Goal: Information Seeking & Learning: Learn about a topic

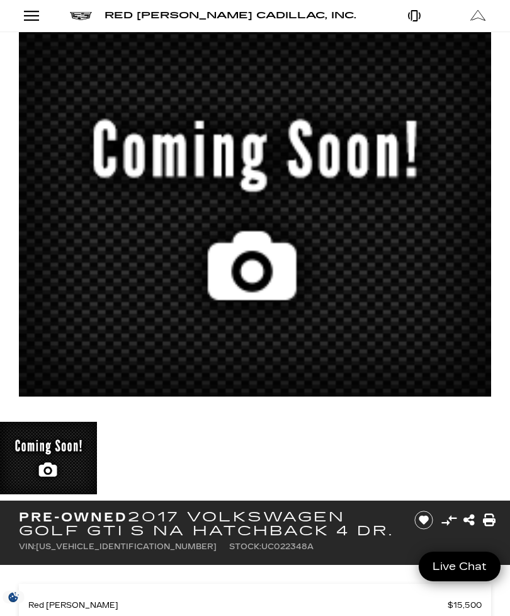
click at [364, 260] on img at bounding box center [255, 214] width 510 height 364
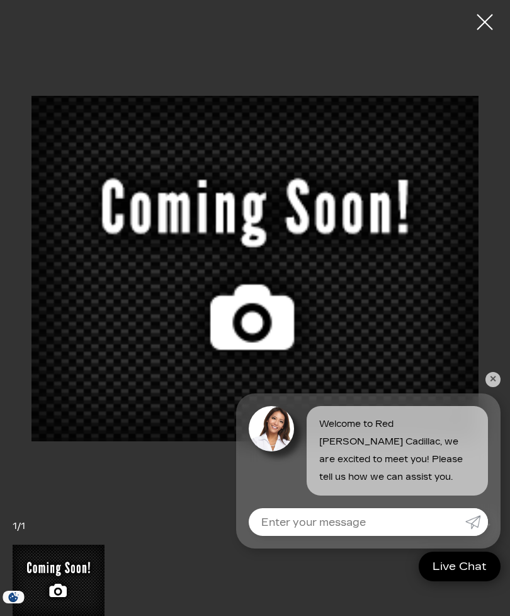
scroll to position [12, 0]
click at [448, 508] on input "Enter your message" at bounding box center [357, 522] width 217 height 28
click at [429, 534] on input "Enter your message" at bounding box center [357, 522] width 217 height 28
click at [449, 530] on input "Enter your message" at bounding box center [357, 522] width 217 height 28
click at [445, 513] on input "Enter your message" at bounding box center [357, 522] width 217 height 28
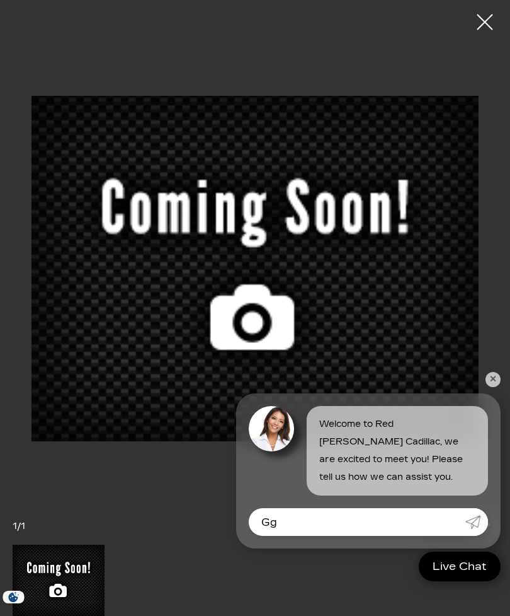
type input "Gg"
click at [314, 607] on div at bounding box center [255, 579] width 485 height 71
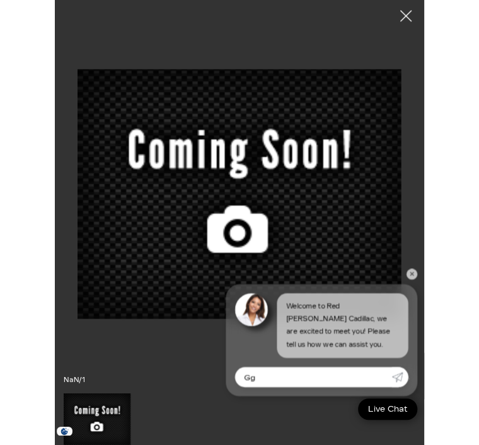
scroll to position [96, 0]
